Goal: Navigation & Orientation: Find specific page/section

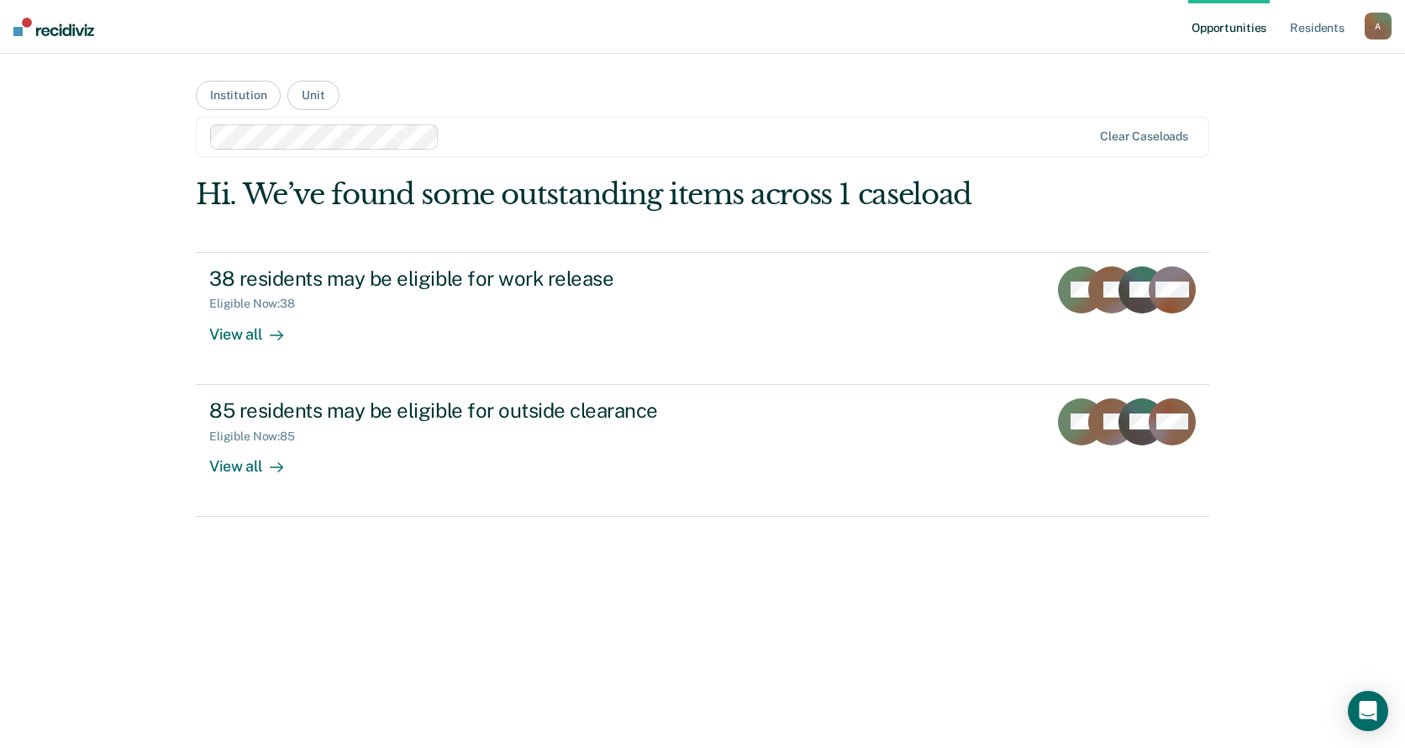
click at [19, 30] on img at bounding box center [53, 27] width 81 height 18
click at [1373, 28] on div "A" at bounding box center [1378, 26] width 27 height 27
click at [1261, 70] on link "Profile" at bounding box center [1310, 68] width 135 height 14
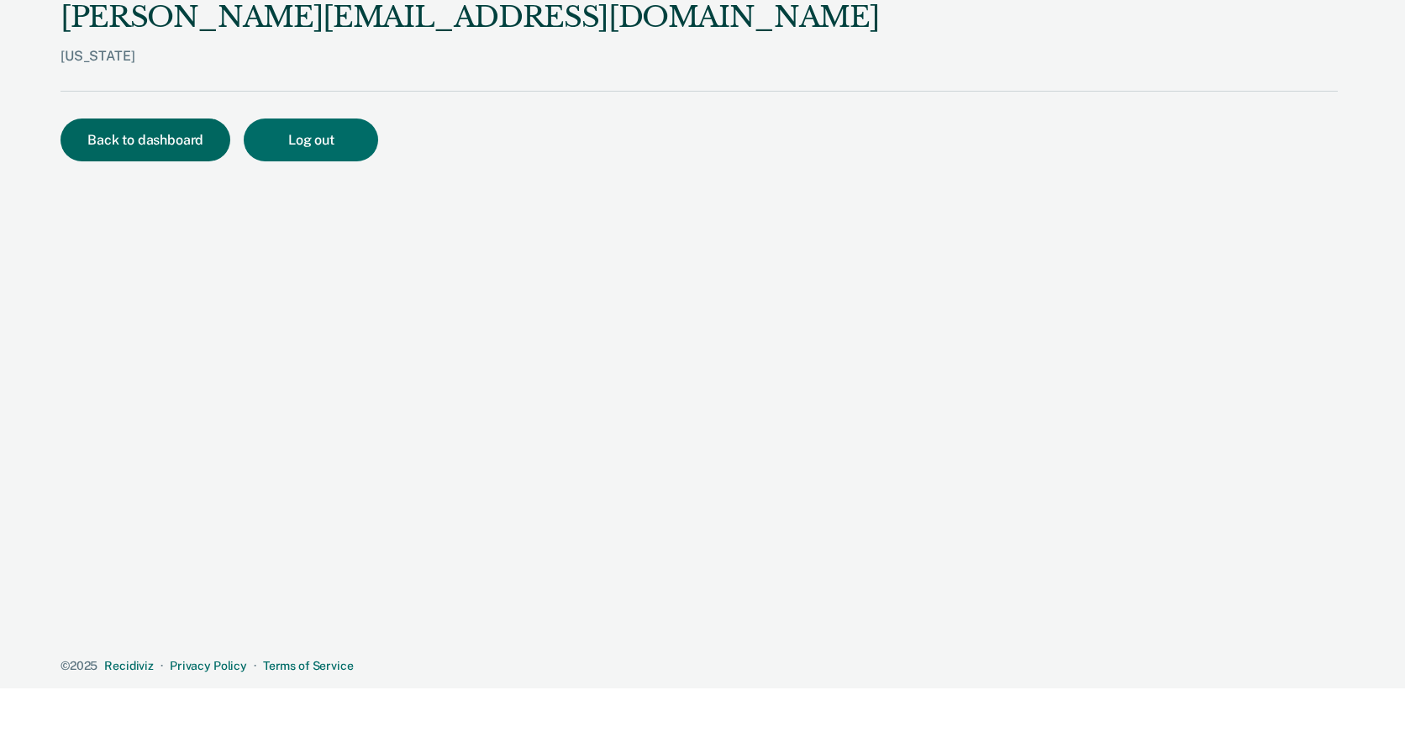
click at [174, 133] on button "Back to dashboard" at bounding box center [146, 140] width 170 height 43
